Goal: Transaction & Acquisition: Download file/media

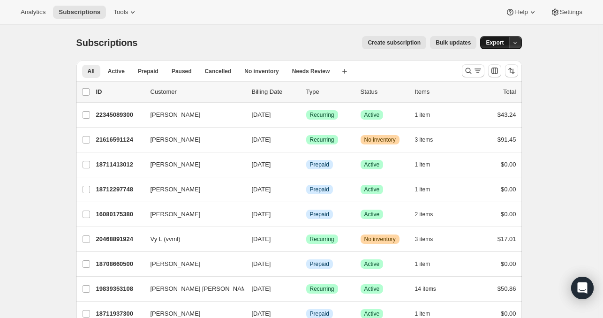
click at [493, 45] on span "Export" at bounding box center [495, 43] width 18 height 8
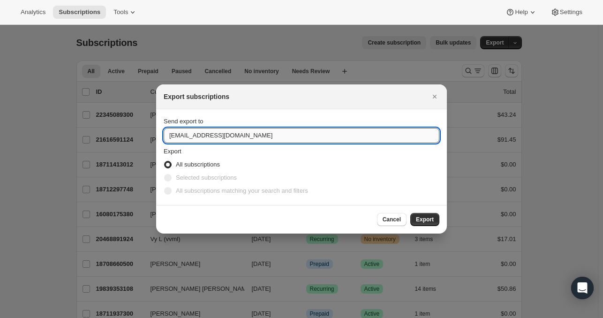
click at [254, 130] on input "[EMAIL_ADDRESS][DOMAIN_NAME]" at bounding box center [302, 135] width 276 height 15
type input "[EMAIL_ADDRESS][DOMAIN_NAME]"
click at [429, 221] on span "Export" at bounding box center [425, 220] width 18 height 8
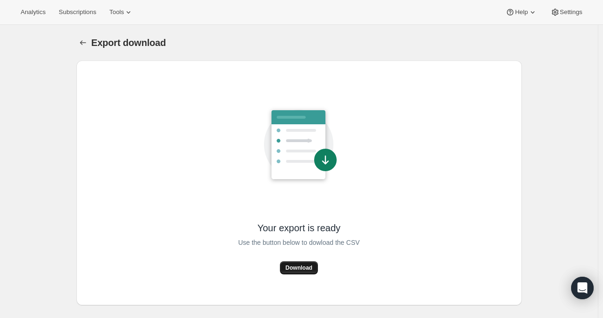
click at [300, 270] on span "Download" at bounding box center [299, 268] width 27 height 8
